Goal: Information Seeking & Learning: Learn about a topic

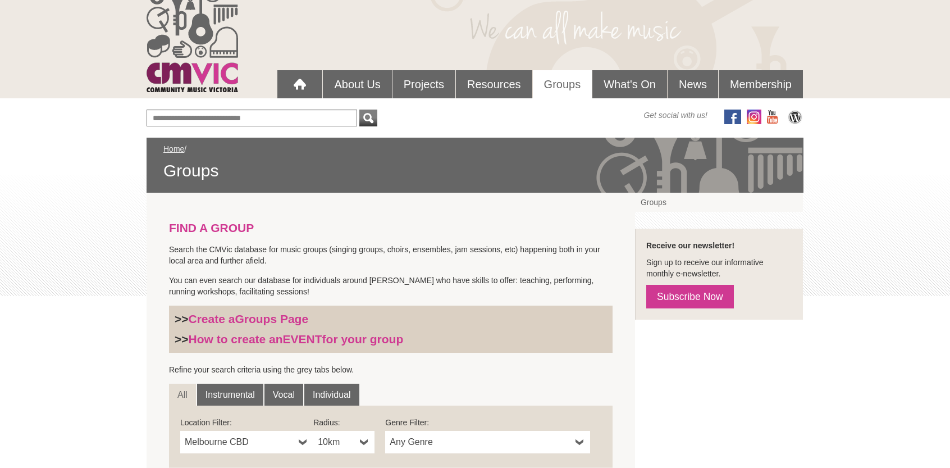
scroll to position [56, 0]
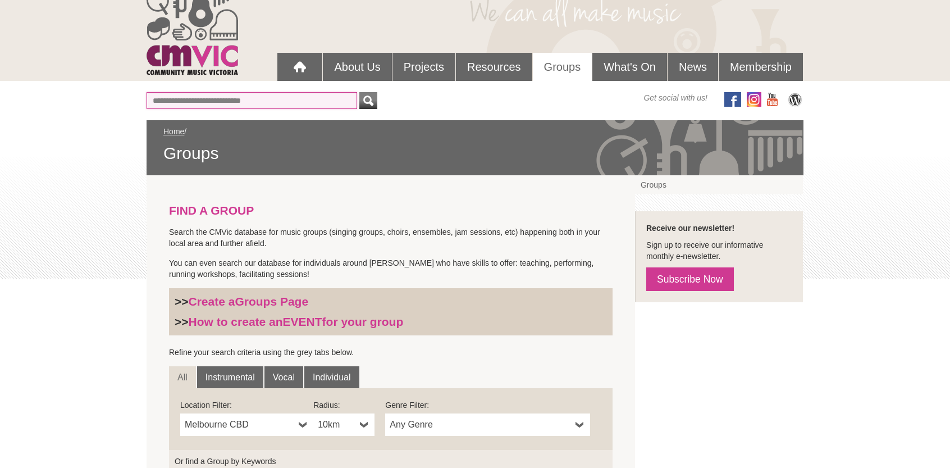
click at [158, 100] on input "Or find a Group by Keywords" at bounding box center [251, 100] width 210 height 17
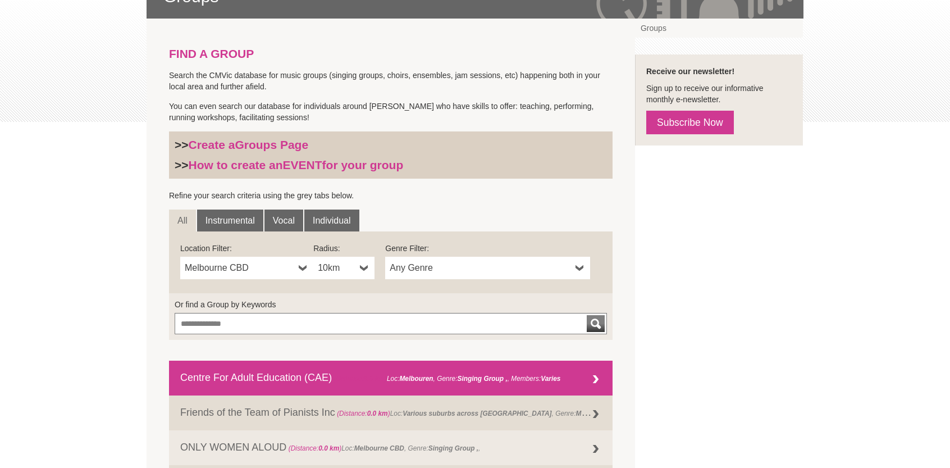
scroll to position [225, 0]
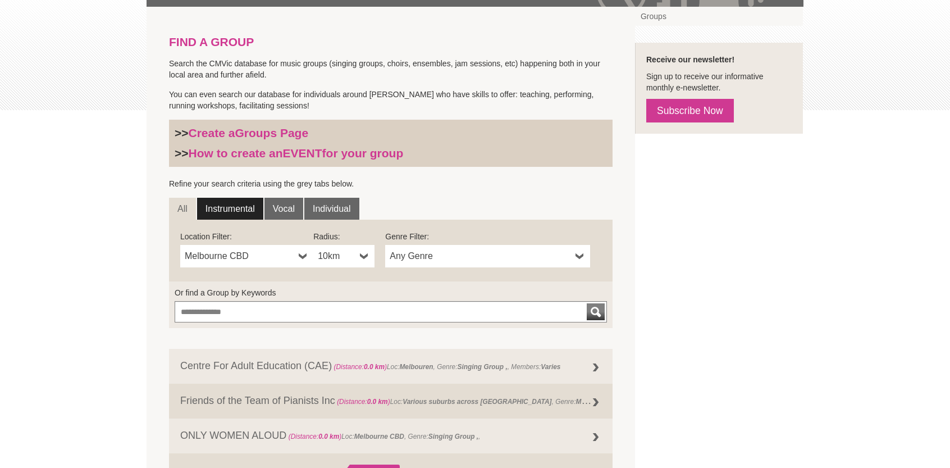
click at [233, 205] on link "Instrumental" at bounding box center [230, 209] width 66 height 22
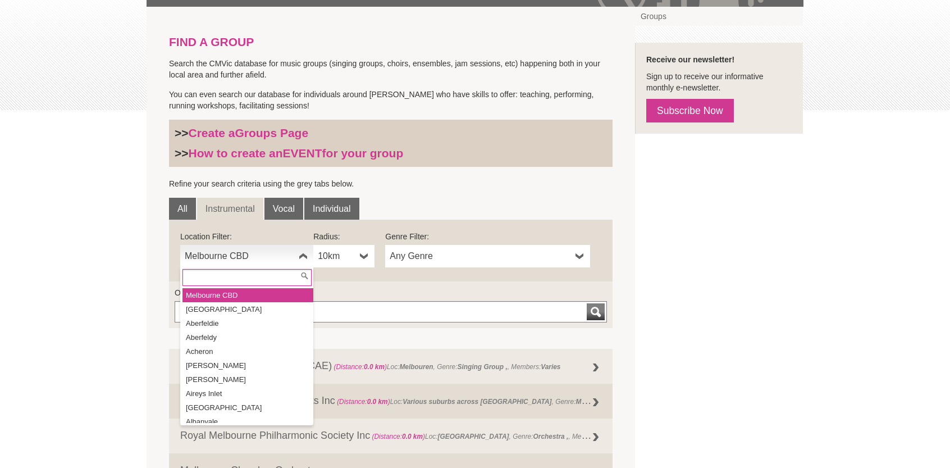
click at [302, 255] on b at bounding box center [303, 256] width 9 height 22
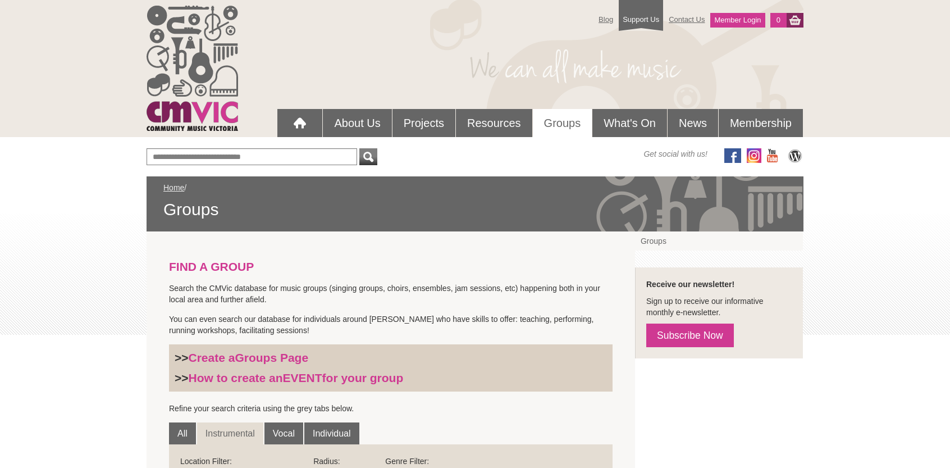
scroll to position [281, 0]
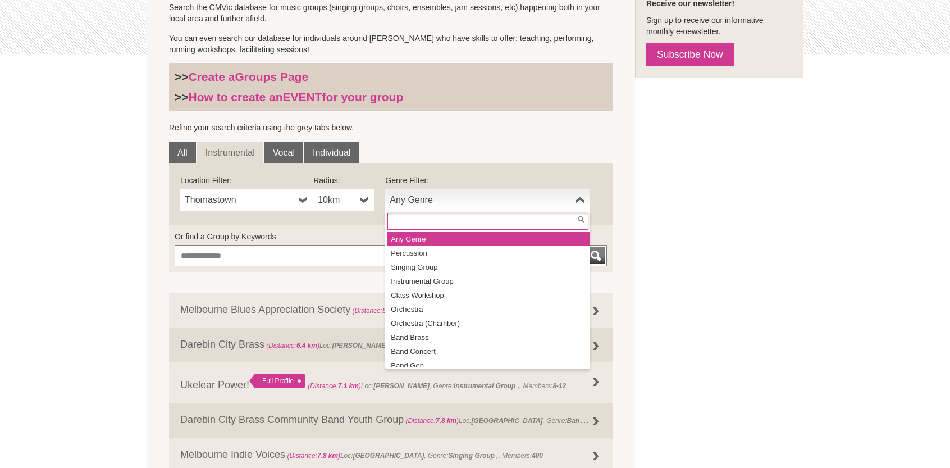
click at [579, 199] on b at bounding box center [579, 200] width 9 height 22
click at [434, 237] on li "Any Genre" at bounding box center [488, 239] width 203 height 14
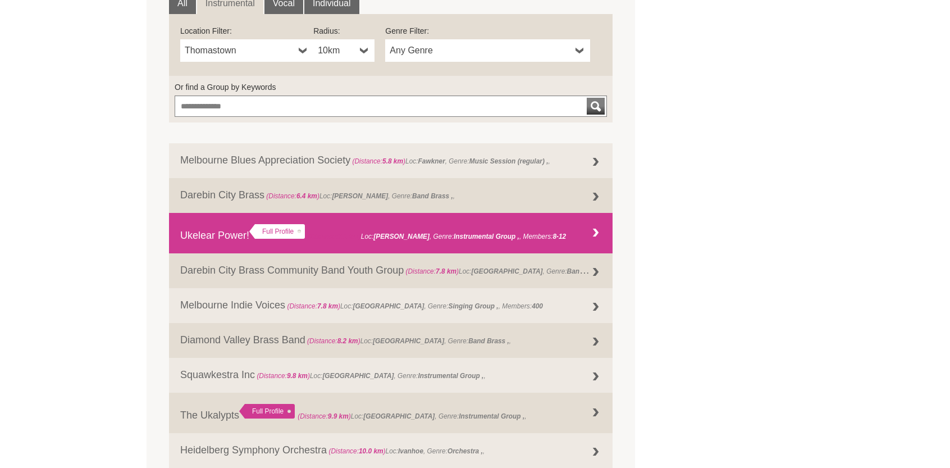
scroll to position [505, 0]
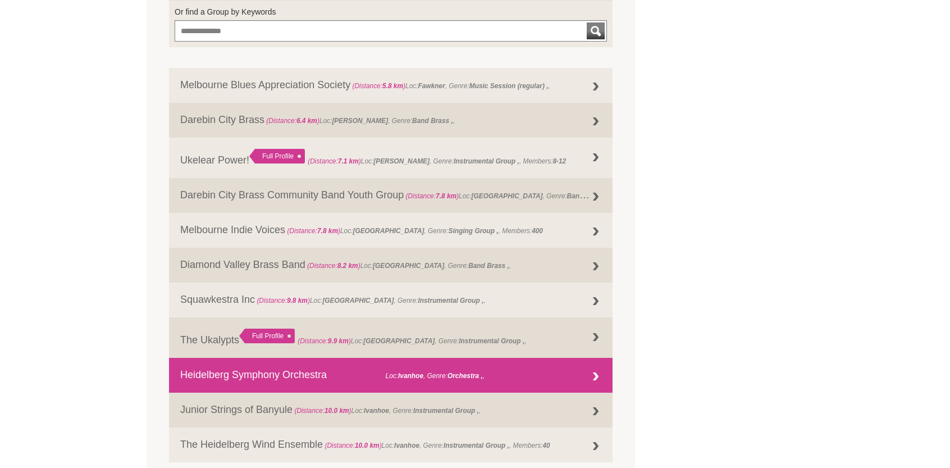
click at [598, 379] on div at bounding box center [595, 376] width 22 height 22
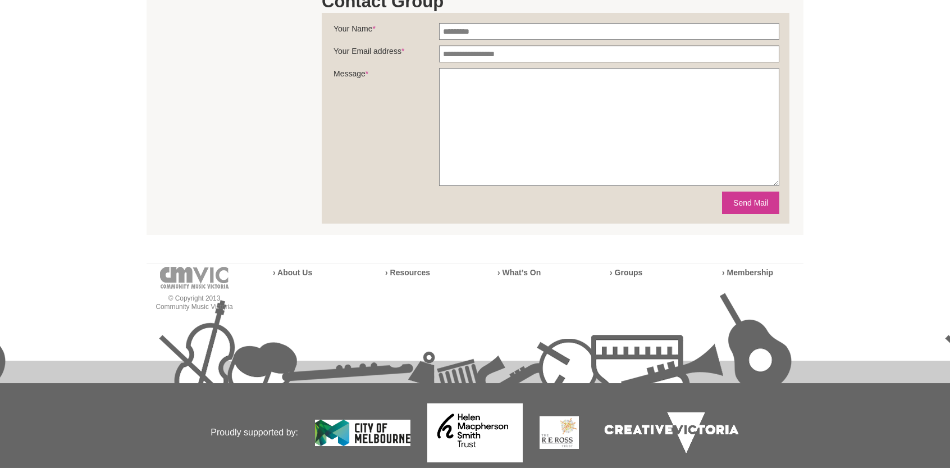
scroll to position [485, 0]
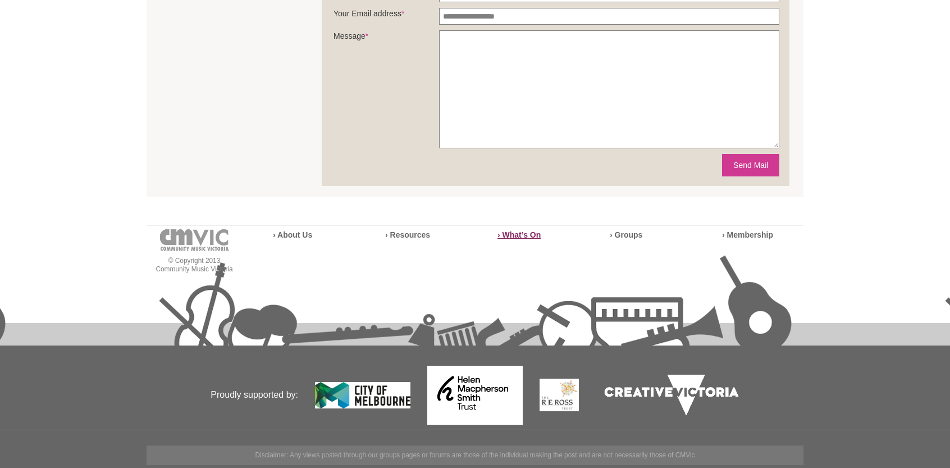
click at [512, 233] on strong "› What’s On" at bounding box center [518, 234] width 43 height 9
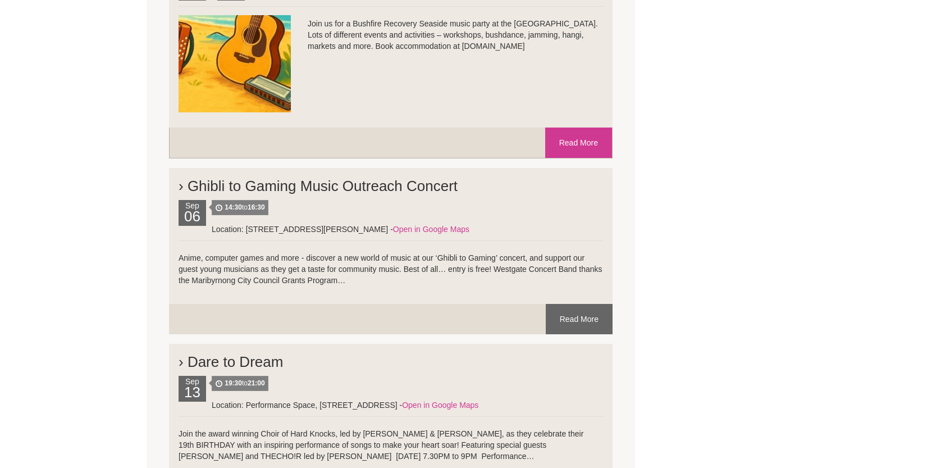
scroll to position [4939, 0]
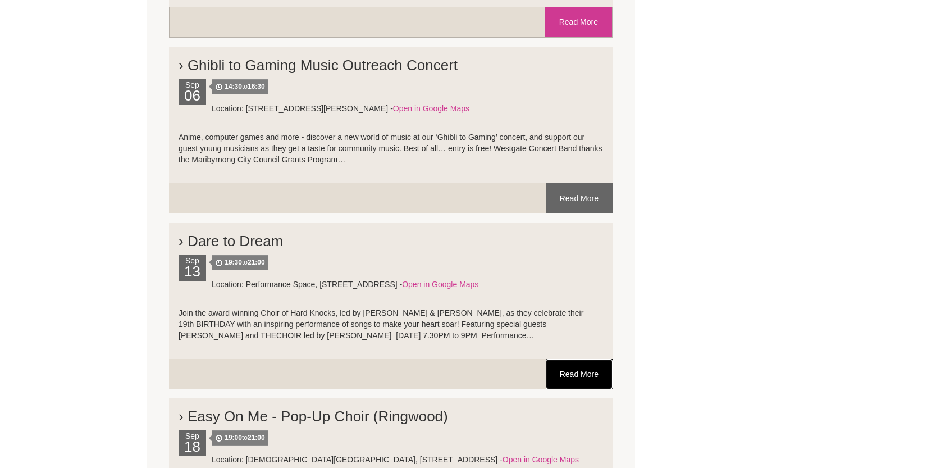
click at [579, 370] on link "Read More" at bounding box center [579, 374] width 67 height 30
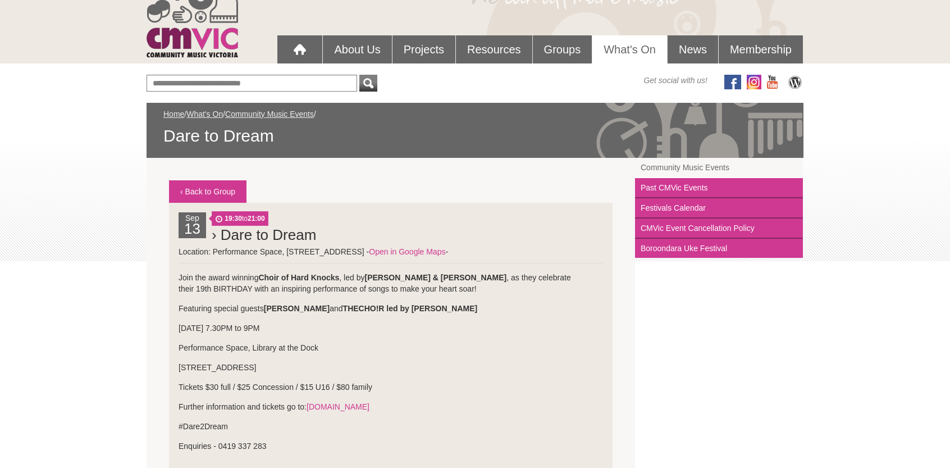
scroll to position [56, 0]
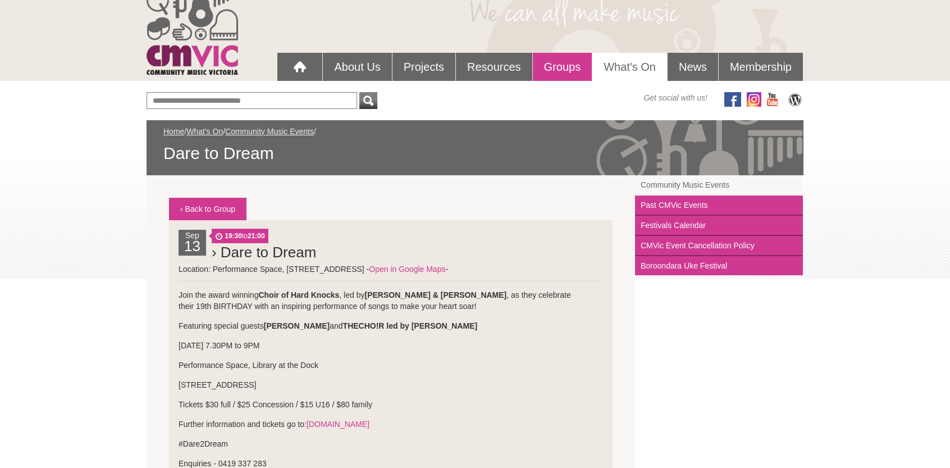
click at [572, 65] on link "Groups" at bounding box center [562, 67] width 59 height 28
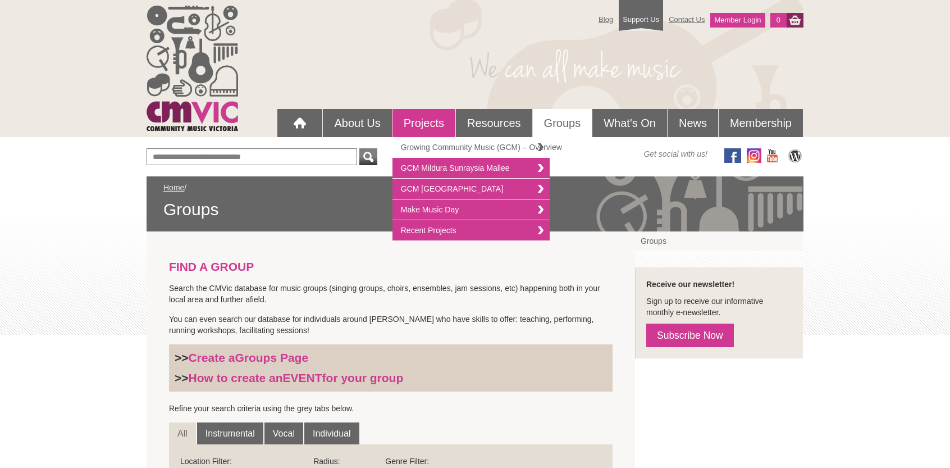
scroll to position [56, 0]
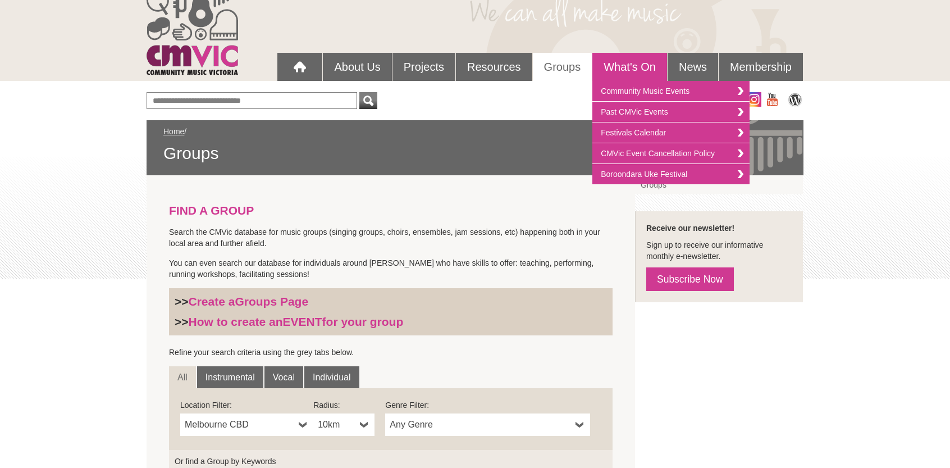
click at [627, 67] on link "What's On" at bounding box center [629, 67] width 75 height 28
click at [621, 89] on link "Community Music Events" at bounding box center [670, 91] width 157 height 21
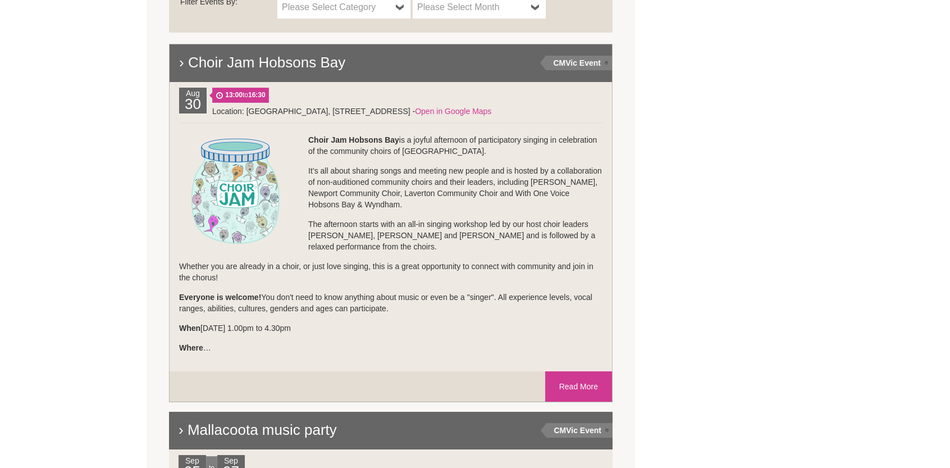
scroll to position [505, 0]
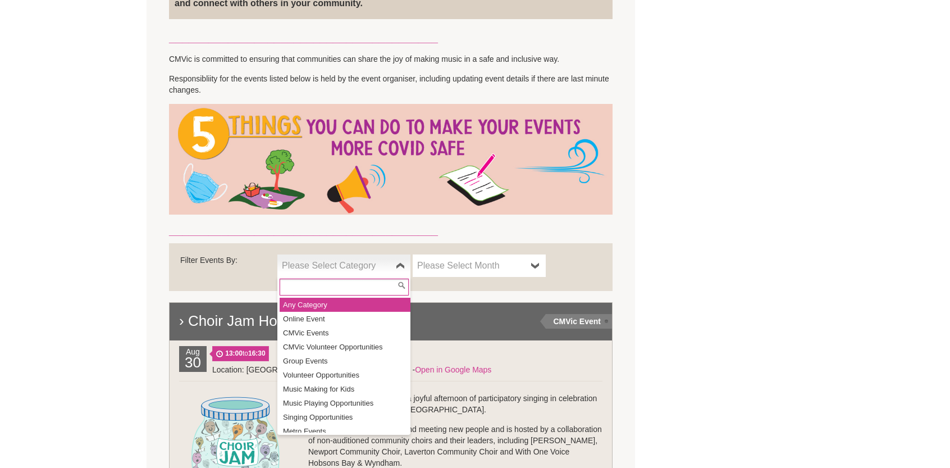
click at [402, 265] on b at bounding box center [400, 265] width 9 height 22
click at [312, 303] on li "Any Category" at bounding box center [345, 304] width 131 height 14
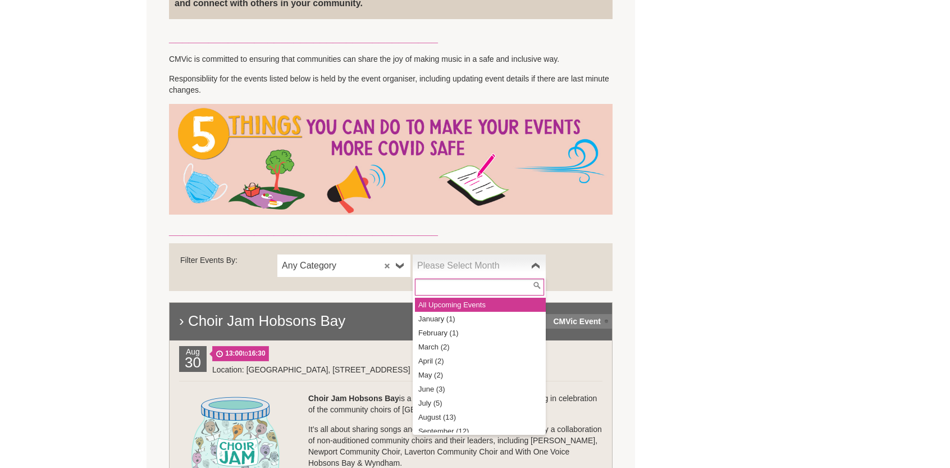
click at [533, 264] on b at bounding box center [535, 265] width 9 height 22
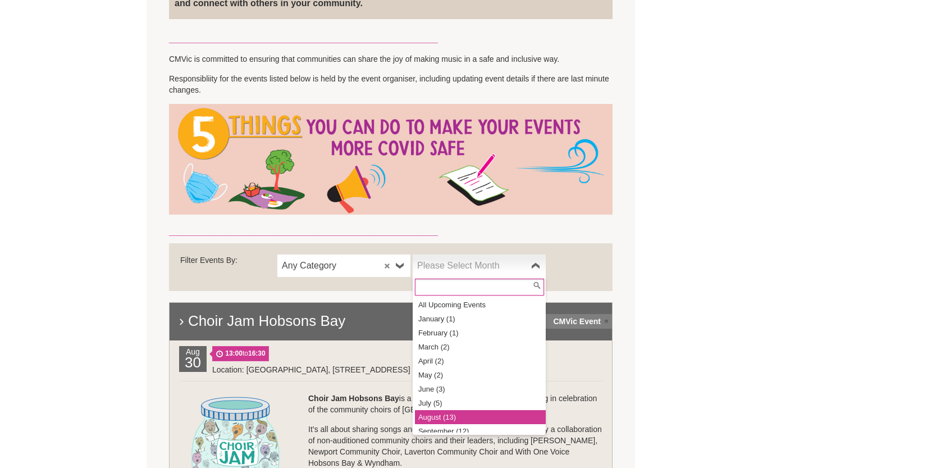
scroll to position [6, 0]
click at [438, 423] on li "September (12)" at bounding box center [480, 425] width 131 height 14
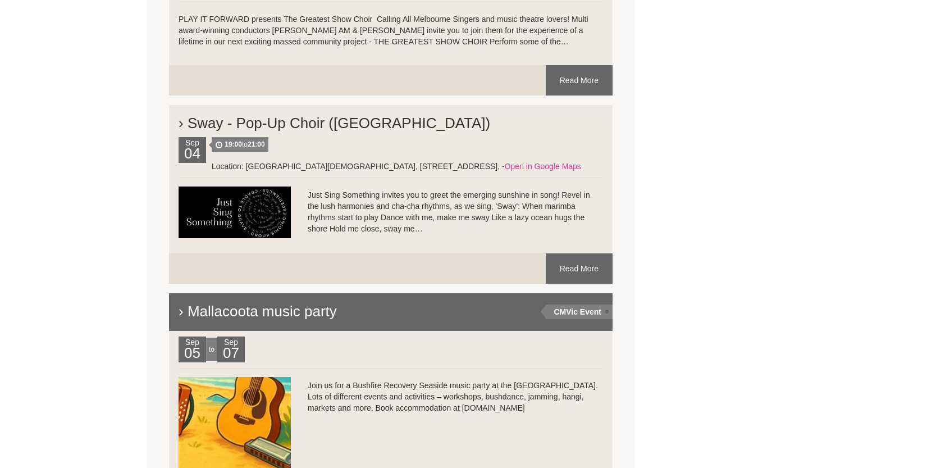
scroll to position [1964, 0]
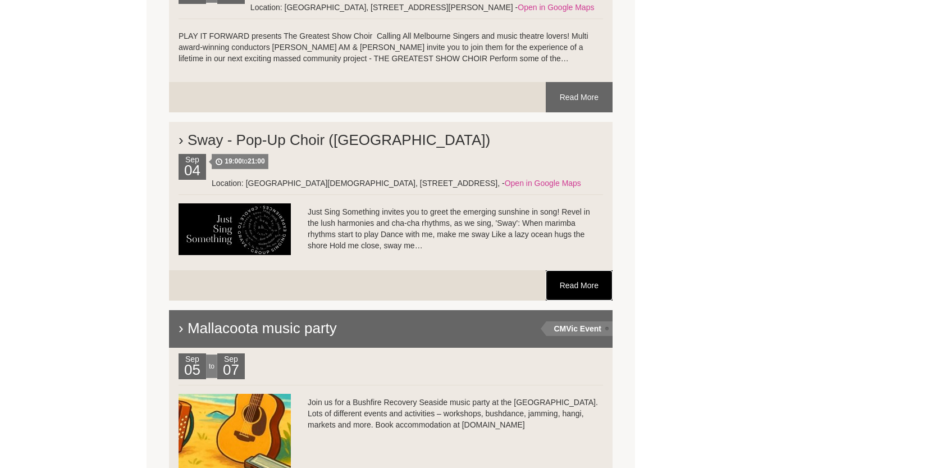
click at [564, 284] on link "Read More" at bounding box center [579, 285] width 67 height 30
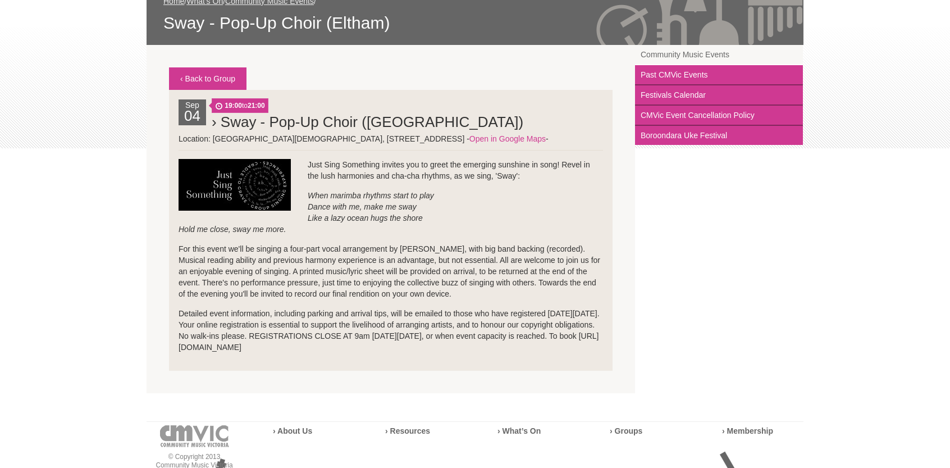
scroll to position [168, 0]
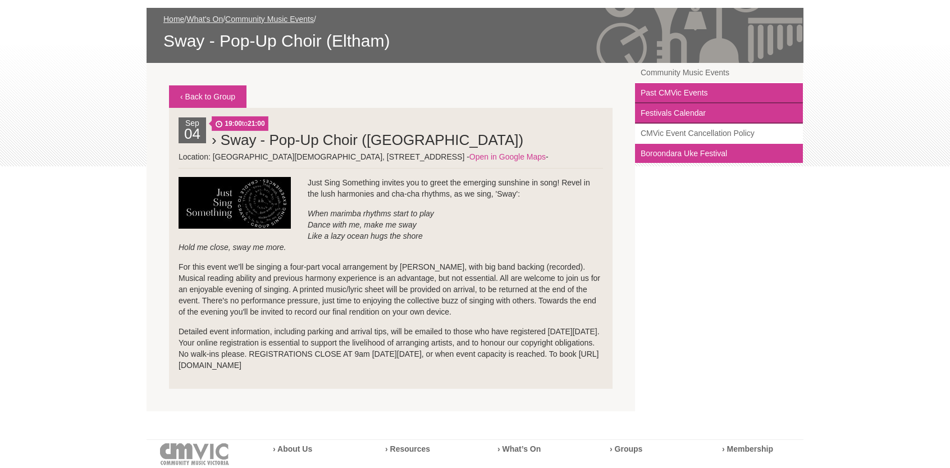
click at [690, 135] on link "CMVic Event Cancellation Policy" at bounding box center [719, 133] width 168 height 20
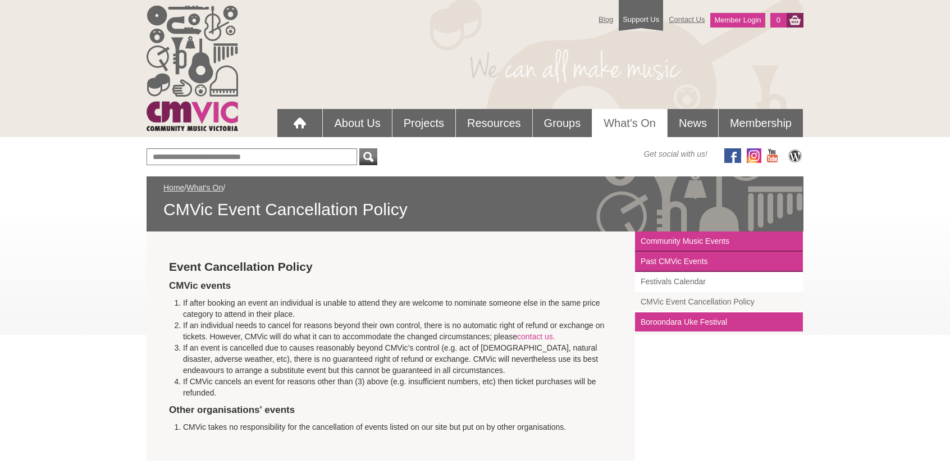
click at [659, 282] on link "Festivals Calendar" at bounding box center [719, 282] width 168 height 20
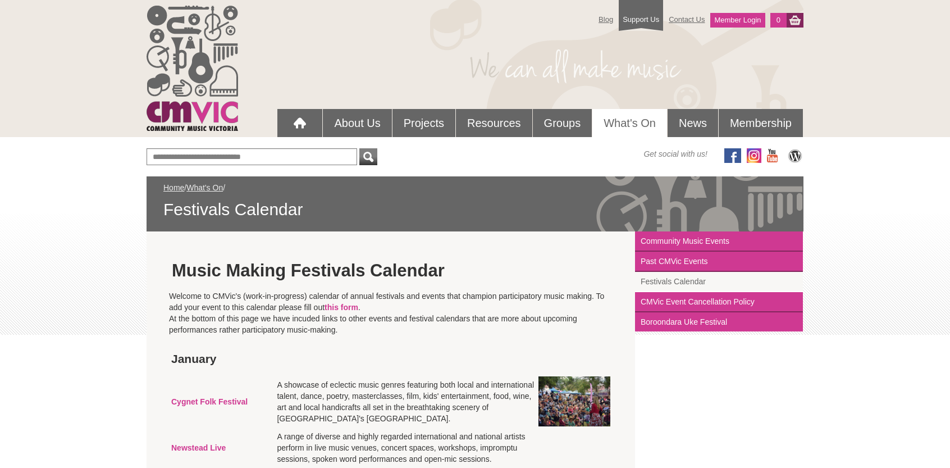
click at [659, 278] on link "Festivals Calendar" at bounding box center [719, 282] width 168 height 20
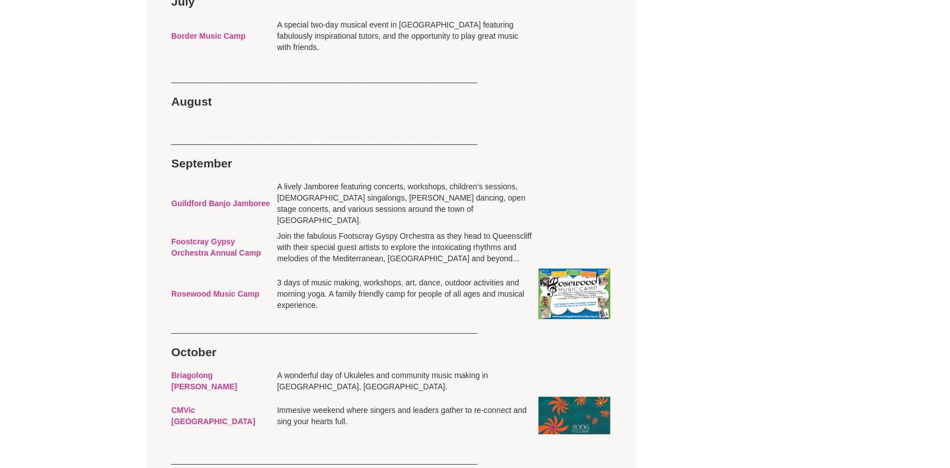
scroll to position [1796, 0]
